Goal: Book appointment/travel/reservation

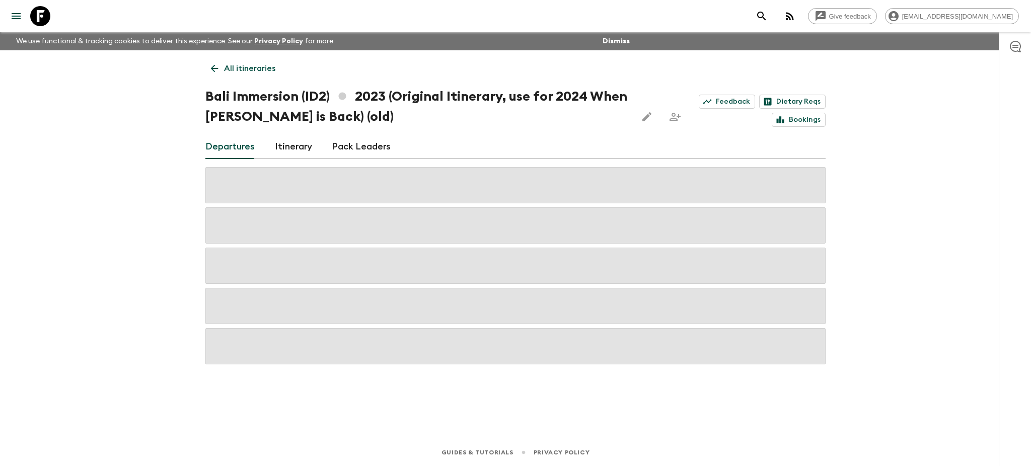
click at [219, 63] on icon at bounding box center [214, 68] width 11 height 11
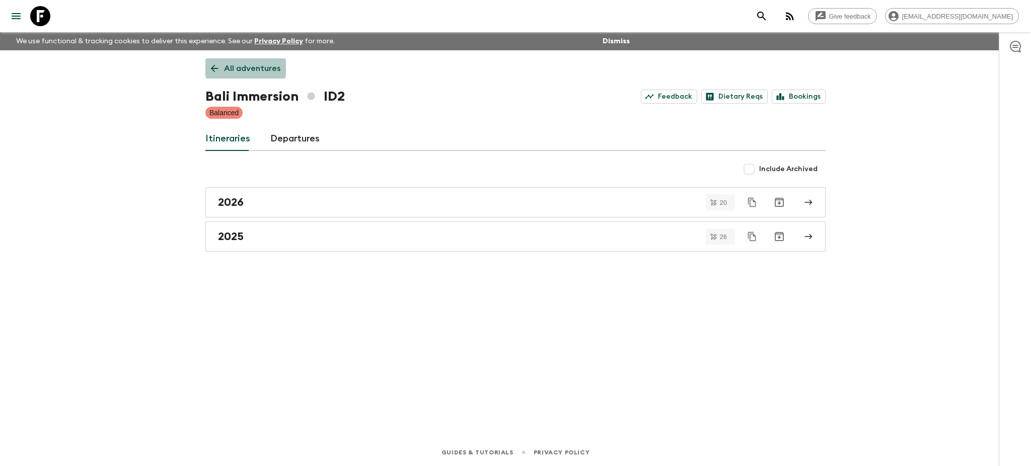
click at [217, 63] on icon at bounding box center [214, 68] width 11 height 11
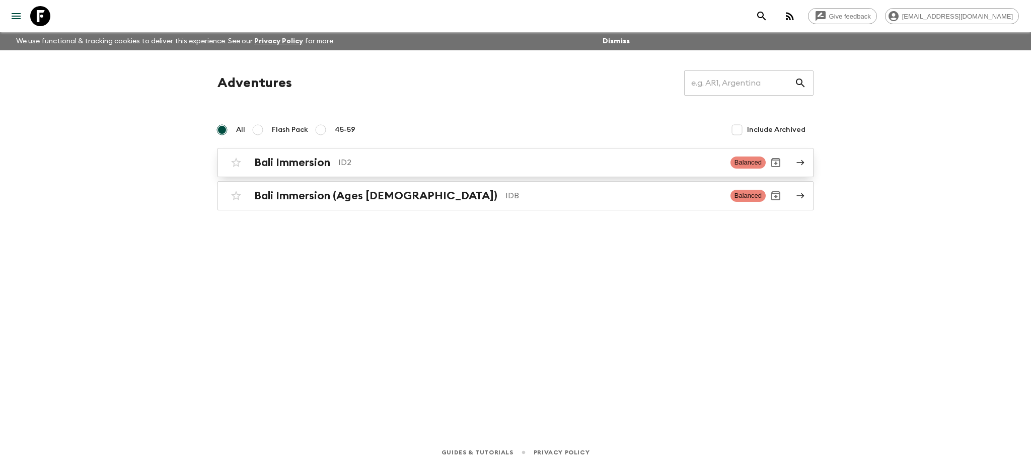
click at [807, 166] on link "Bali Immersion ID2 Balanced" at bounding box center [516, 162] width 596 height 29
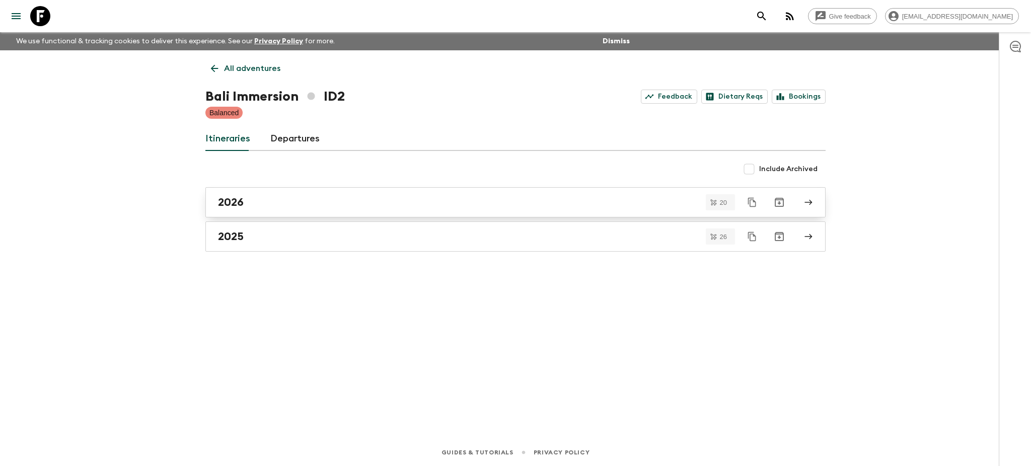
click at [813, 205] on link "2026" at bounding box center [515, 202] width 620 height 30
click at [813, 202] on link "2026 - New" at bounding box center [515, 202] width 620 height 30
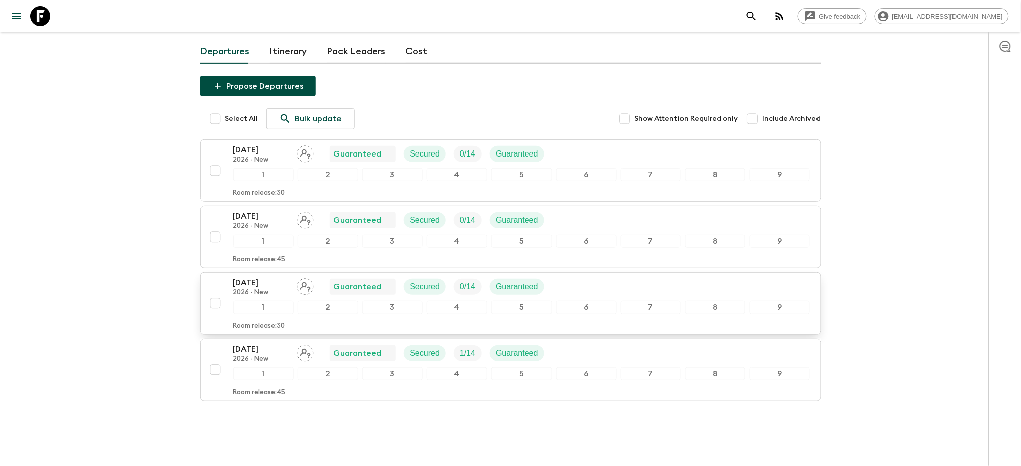
scroll to position [102, 0]
